Goal: Information Seeking & Learning: Learn about a topic

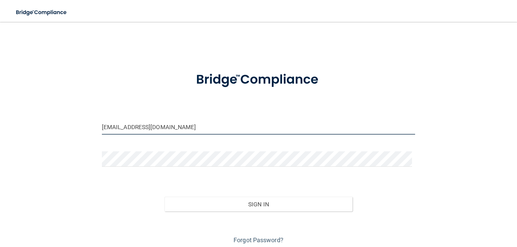
drag, startPoint x: 174, startPoint y: 125, endPoint x: 58, endPoint y: 126, distance: 115.9
click at [58, 126] on div "[EMAIL_ADDRESS][DOMAIN_NAME] Invalid email/password. You don't have permission …" at bounding box center [259, 137] width 490 height 217
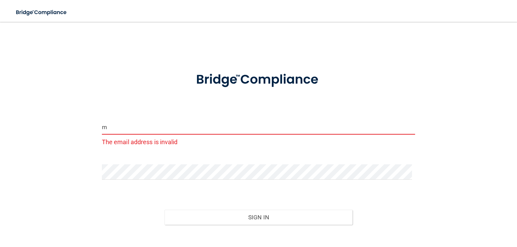
drag, startPoint x: 120, startPoint y: 131, endPoint x: 61, endPoint y: 130, distance: 59.5
click at [61, 130] on div "m The email address is invalid Invalid email/password. You don't have permissio…" at bounding box center [259, 144] width 490 height 230
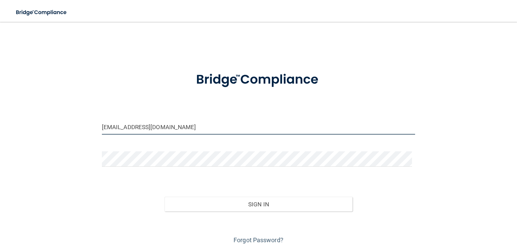
type input "[EMAIL_ADDRESS][DOMAIN_NAME]"
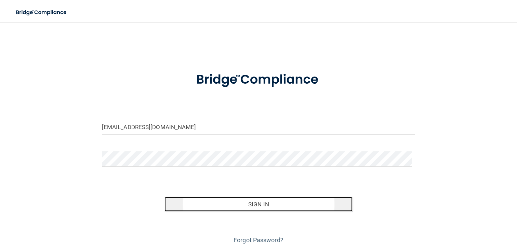
click at [257, 201] on button "Sign In" at bounding box center [258, 204] width 188 height 15
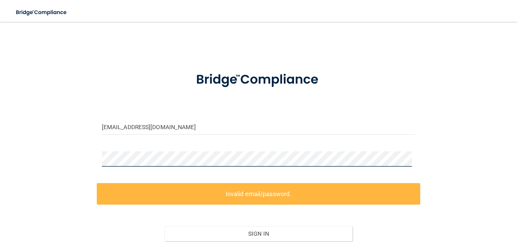
click at [66, 153] on div "[EMAIL_ADDRESS][DOMAIN_NAME] Invalid email/password. You don't have permission …" at bounding box center [259, 152] width 490 height 247
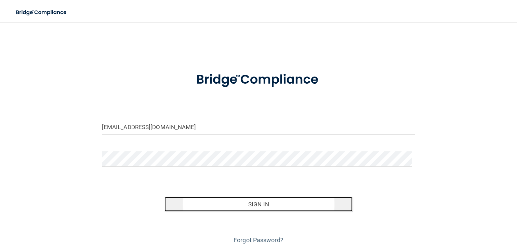
click at [271, 205] on button "Sign In" at bounding box center [258, 204] width 188 height 15
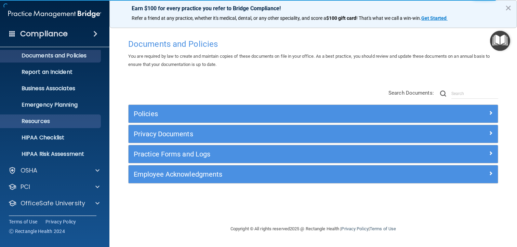
scroll to position [22, 0]
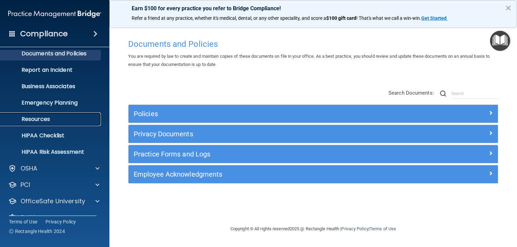
click at [37, 117] on p "Resources" at bounding box center [50, 119] width 93 height 7
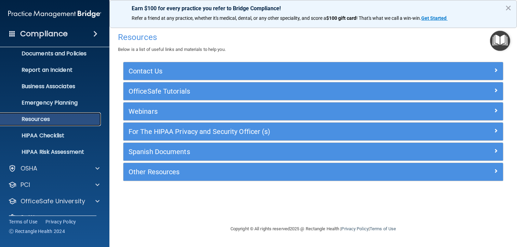
click at [37, 117] on p "Resources" at bounding box center [50, 119] width 93 height 7
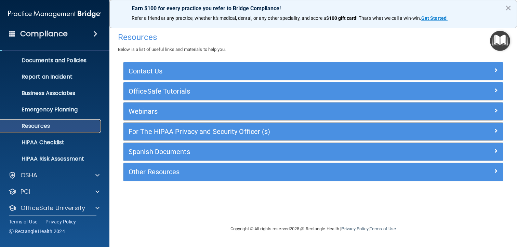
scroll to position [13, 0]
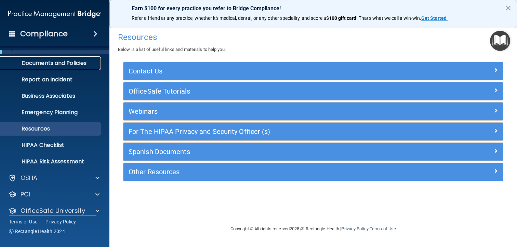
click at [49, 64] on p "Documents and Policies" at bounding box center [50, 63] width 93 height 7
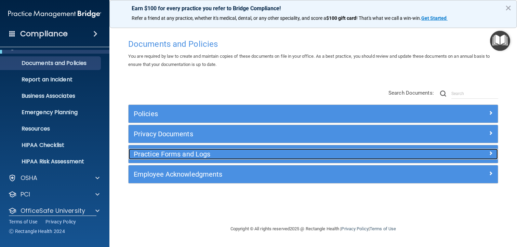
click at [157, 156] on h5 "Practice Forms and Logs" at bounding box center [267, 154] width 267 height 8
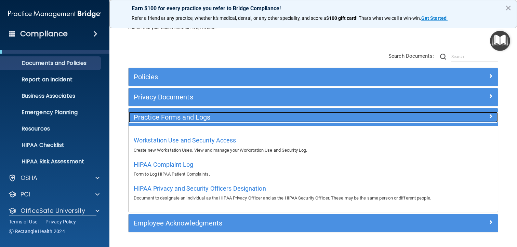
scroll to position [42, 0]
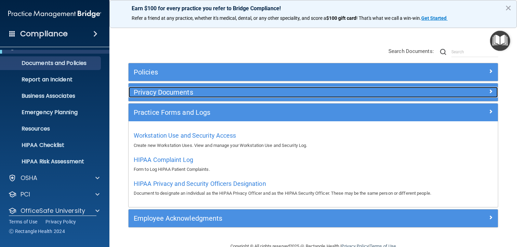
click at [173, 91] on h5 "Privacy Documents" at bounding box center [267, 93] width 267 height 8
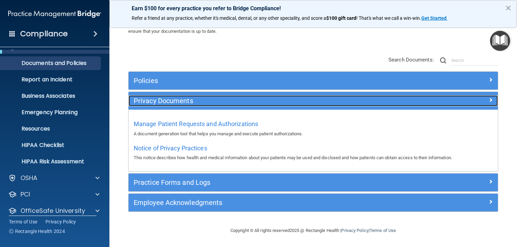
scroll to position [34, 0]
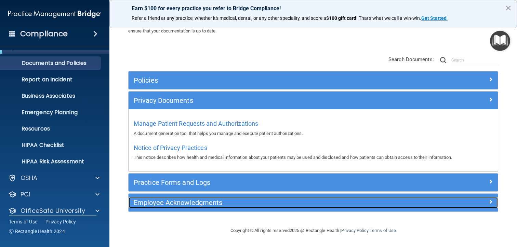
click at [158, 204] on h5 "Employee Acknowledgments" at bounding box center [267, 203] width 267 height 8
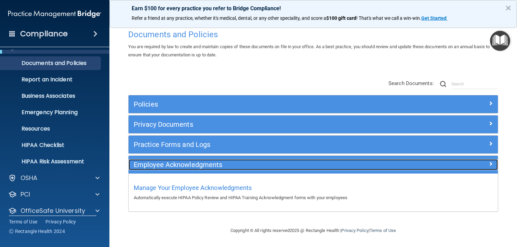
scroll to position [10, 0]
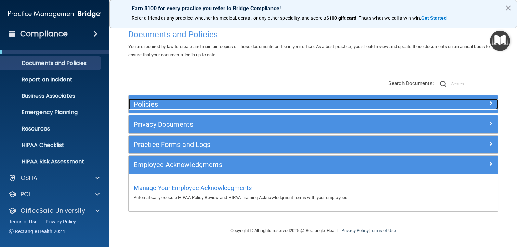
click at [159, 107] on h5 "Policies" at bounding box center [267, 105] width 267 height 8
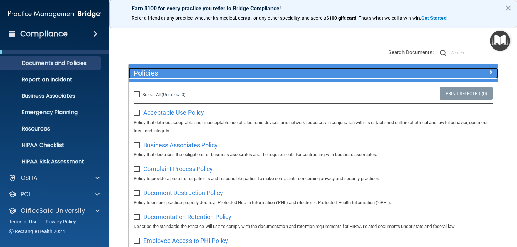
scroll to position [49, 0]
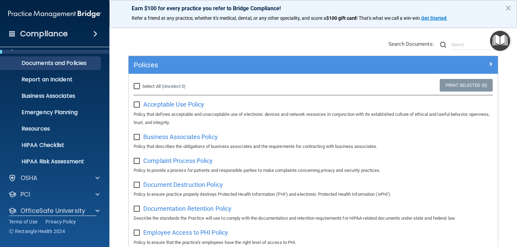
click at [137, 138] on input "checkbox" at bounding box center [138, 137] width 8 height 5
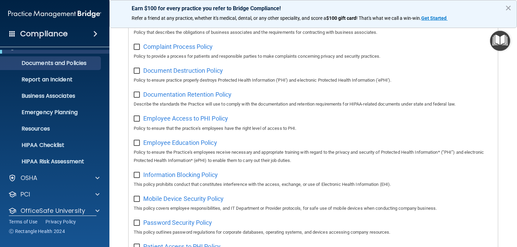
scroll to position [78, 0]
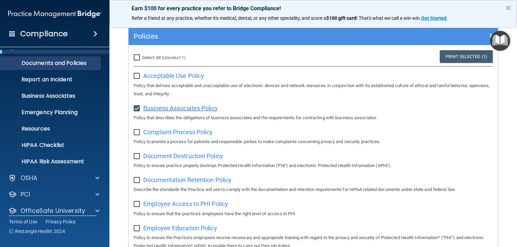
click at [188, 109] on span "Business Associates Policy" at bounding box center [180, 108] width 75 height 7
click at [139, 108] on input "checkbox" at bounding box center [138, 108] width 8 height 5
checkbox input "false"
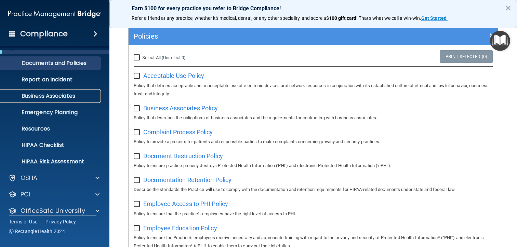
click at [75, 94] on p "Business Associates" at bounding box center [50, 96] width 93 height 7
